Goal: Task Accomplishment & Management: Manage account settings

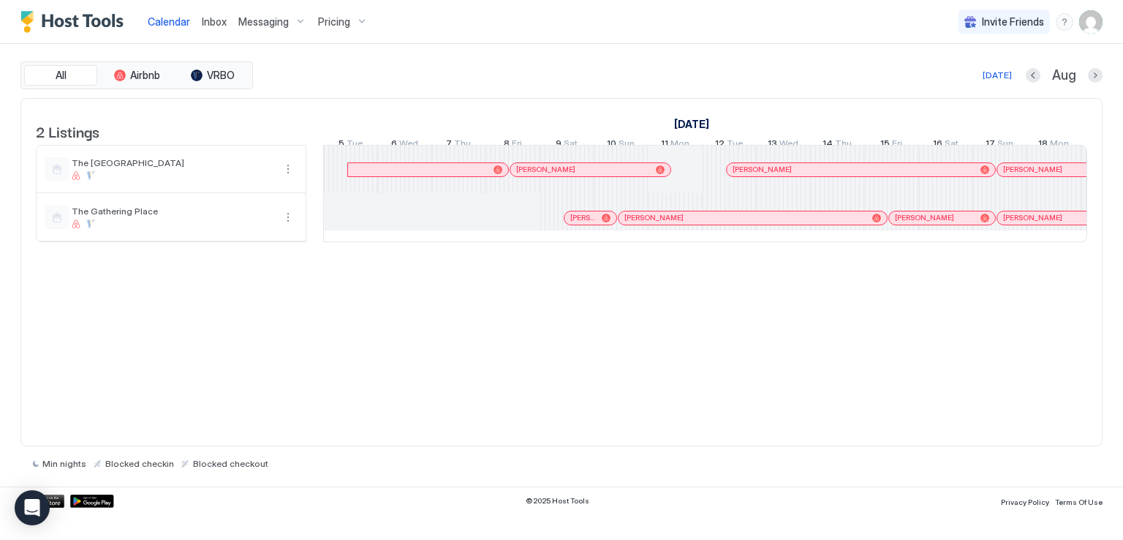
scroll to position [0, 812]
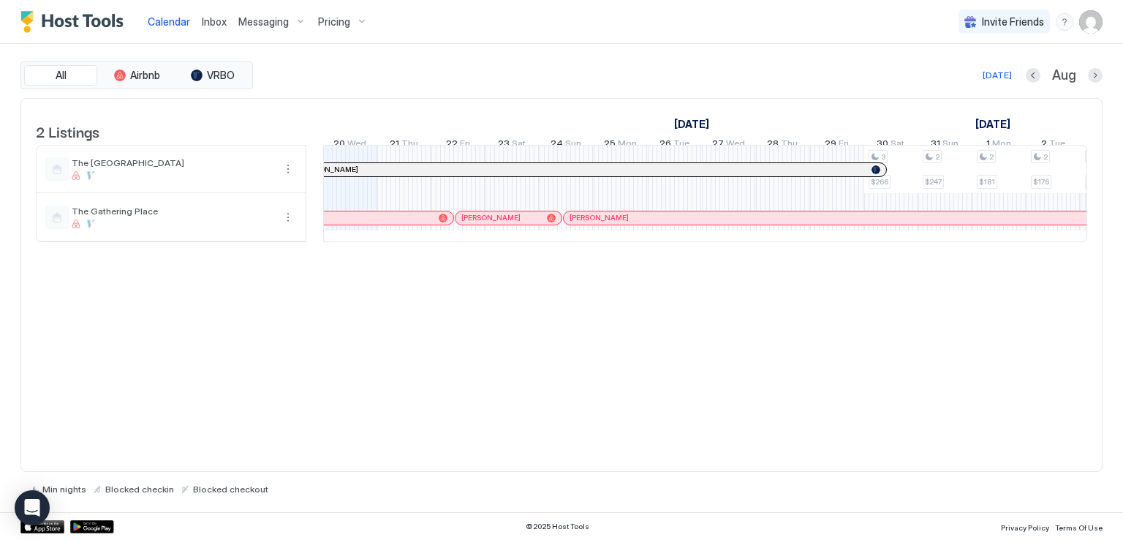
click at [212, 22] on span "Inbox" at bounding box center [214, 21] width 25 height 12
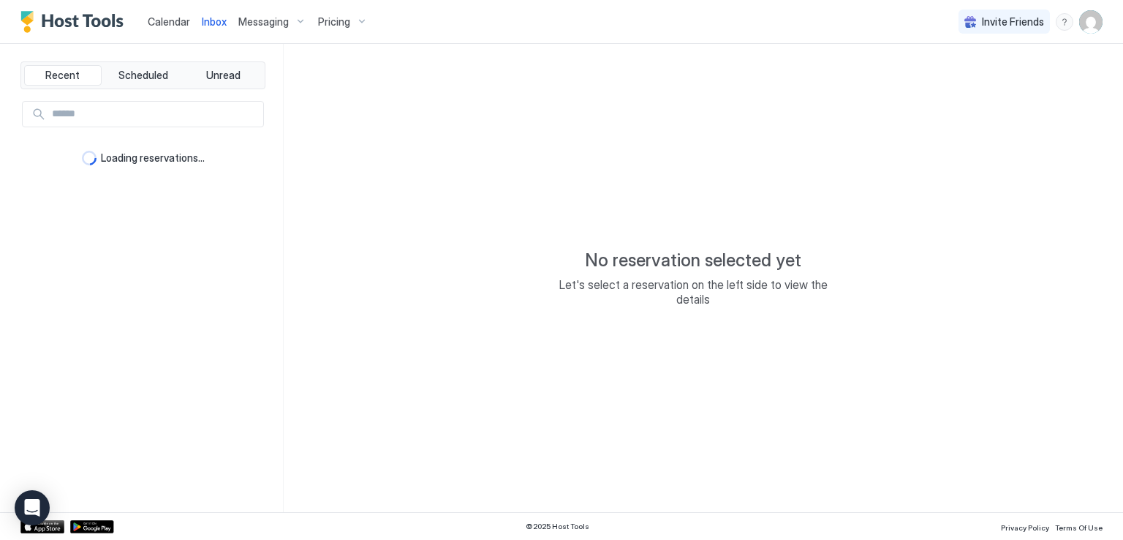
click at [474, 37] on div "Calendar Inbox Messaging Pricing Invite Friends RM" at bounding box center [561, 22] width 1123 height 44
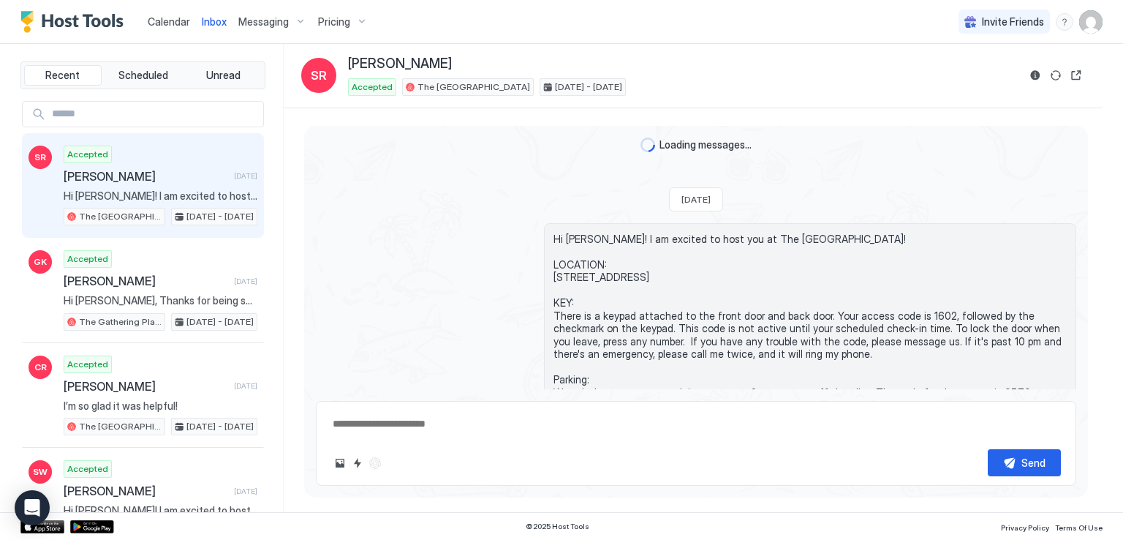
scroll to position [1294, 0]
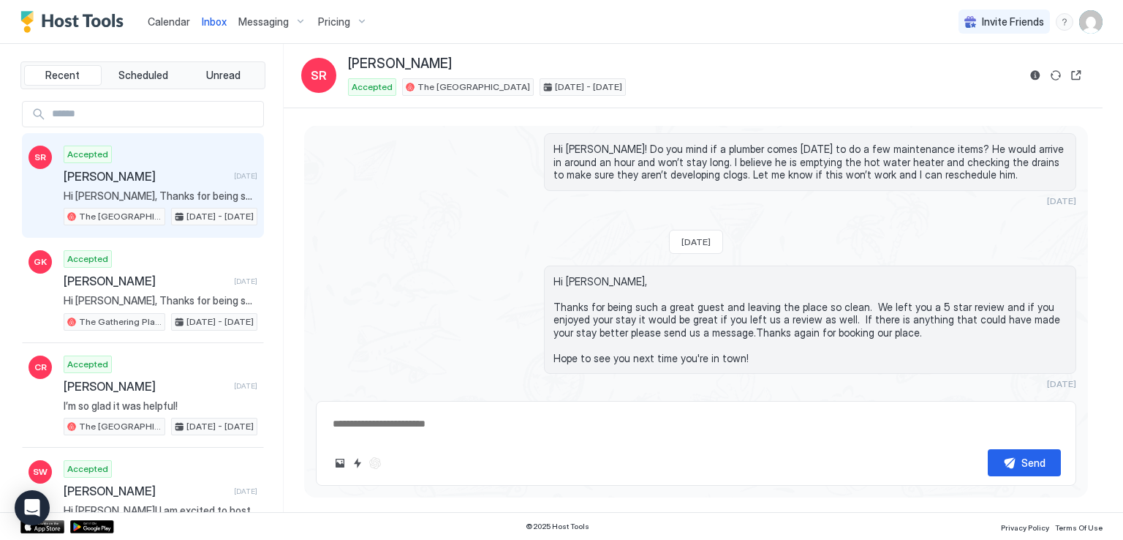
click at [1058, 401] on button "Scheduled Messages" at bounding box center [1008, 411] width 136 height 20
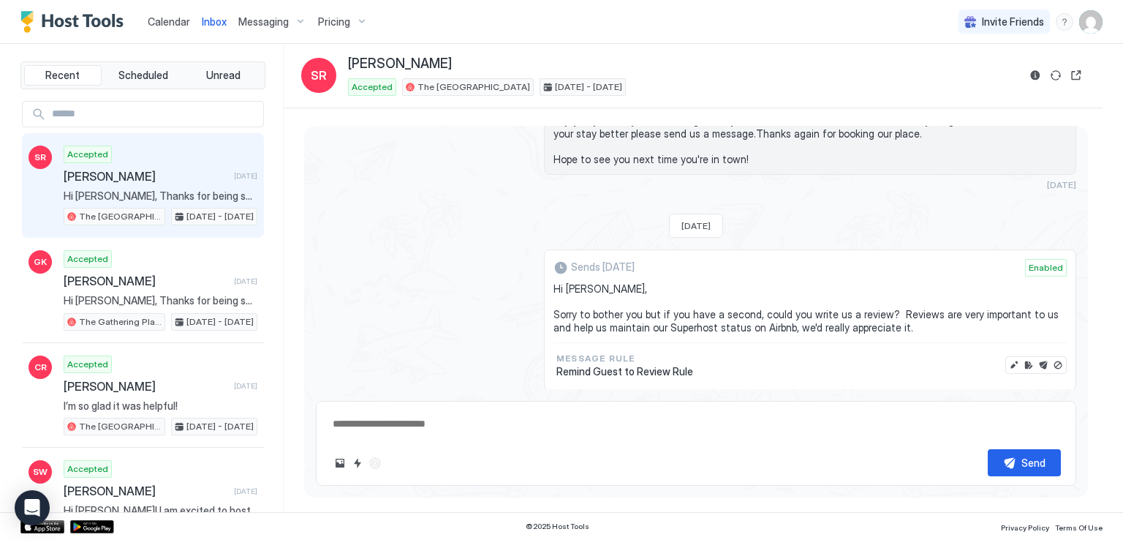
click at [690, 443] on div "Send" at bounding box center [696, 443] width 761 height 85
drag, startPoint x: 690, startPoint y: 443, endPoint x: 672, endPoint y: 445, distance: 18.3
click at [690, 443] on div "Send" at bounding box center [696, 443] width 761 height 85
click at [392, 329] on div "Sends [DATE] Enabled Hi [PERSON_NAME], Sorry to bother you but if you have a se…" at bounding box center [696, 319] width 761 height 141
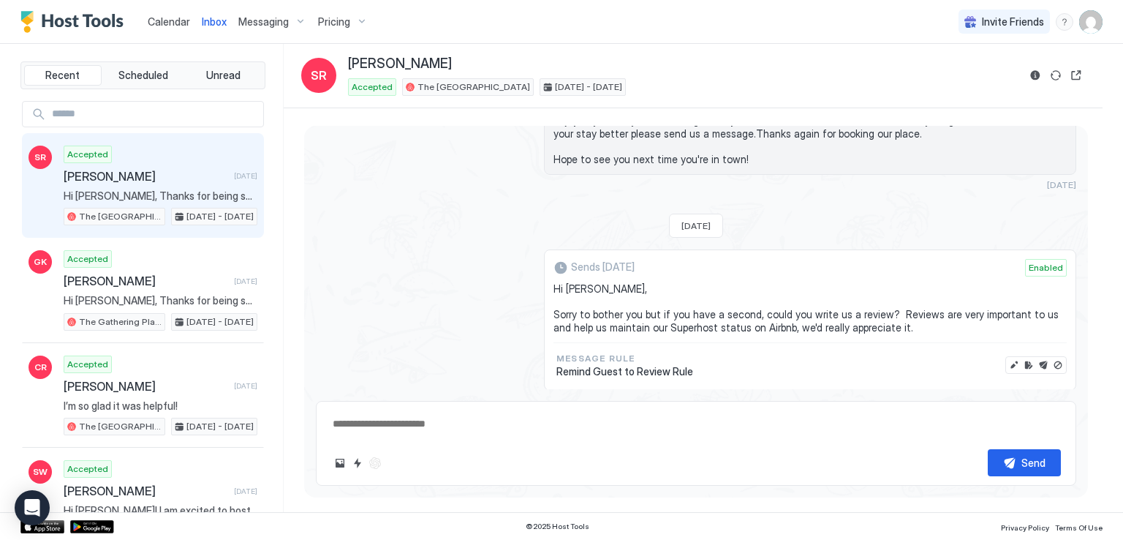
click at [392, 329] on div "Sends [DATE] Enabled Hi [PERSON_NAME], Sorry to bother you but if you have a se…" at bounding box center [696, 319] width 761 height 141
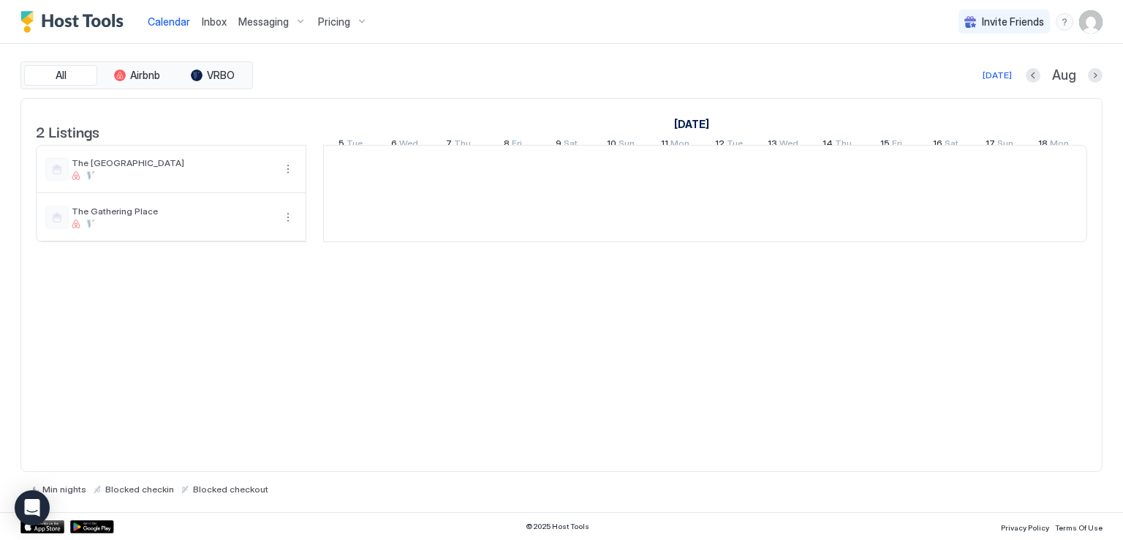
scroll to position [0, 812]
click at [205, 26] on span "Inbox" at bounding box center [214, 21] width 25 height 12
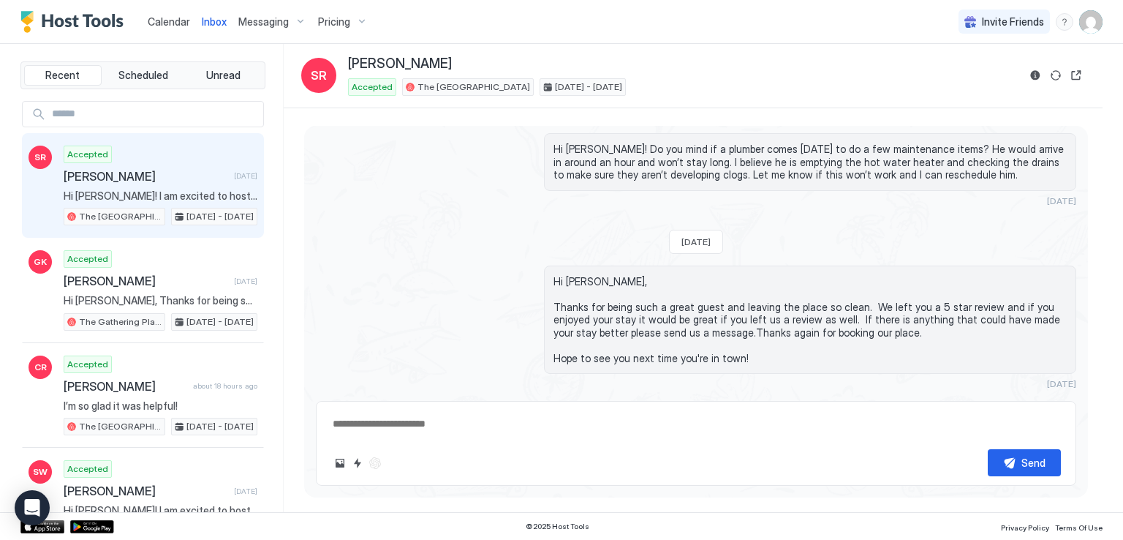
type textarea "*"
